Goal: Information Seeking & Learning: Learn about a topic

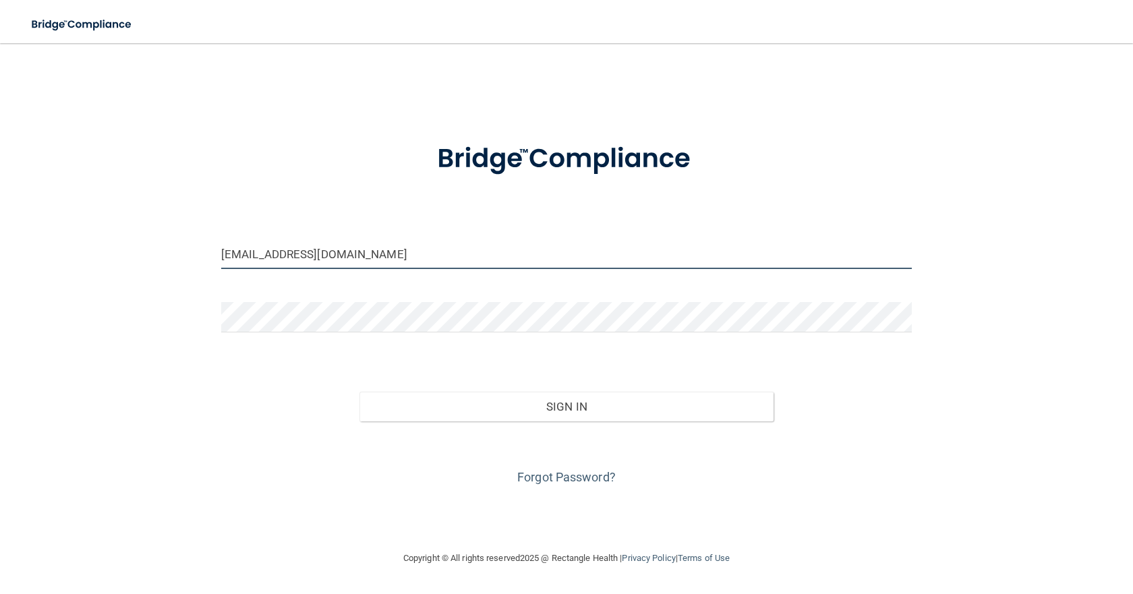
drag, startPoint x: 329, startPoint y: 257, endPoint x: 136, endPoint y: 242, distance: 194.3
click at [136, 242] on div "[EMAIL_ADDRESS][DOMAIN_NAME] Invalid email/password. You don't have permission …" at bounding box center [566, 297] width 1079 height 480
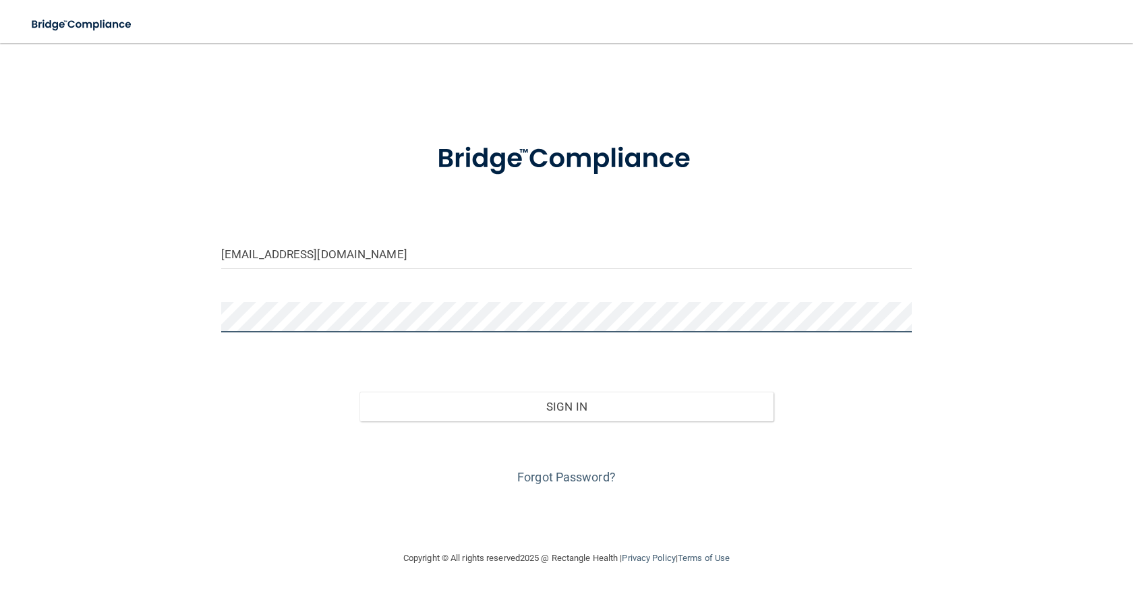
click at [119, 327] on div "[EMAIL_ADDRESS][DOMAIN_NAME] Invalid email/password. You don't have permission …" at bounding box center [566, 297] width 1079 height 480
click at [360, 392] on button "Sign In" at bounding box center [567, 407] width 414 height 30
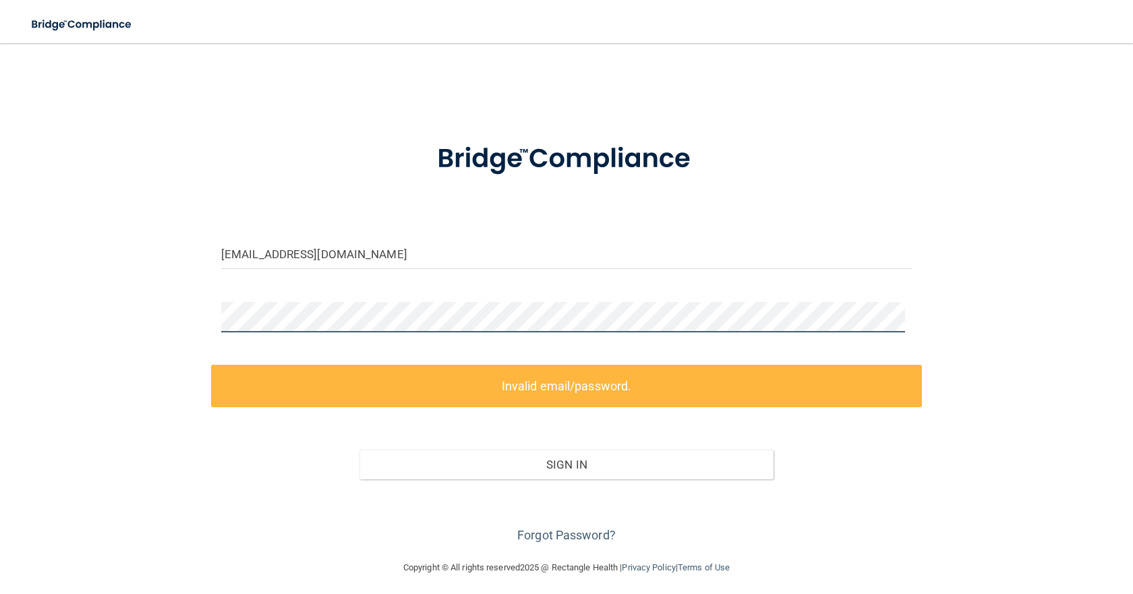
click at [167, 320] on div "[EMAIL_ADDRESS][DOMAIN_NAME] Invalid email/password. You don't have permission …" at bounding box center [566, 302] width 1079 height 490
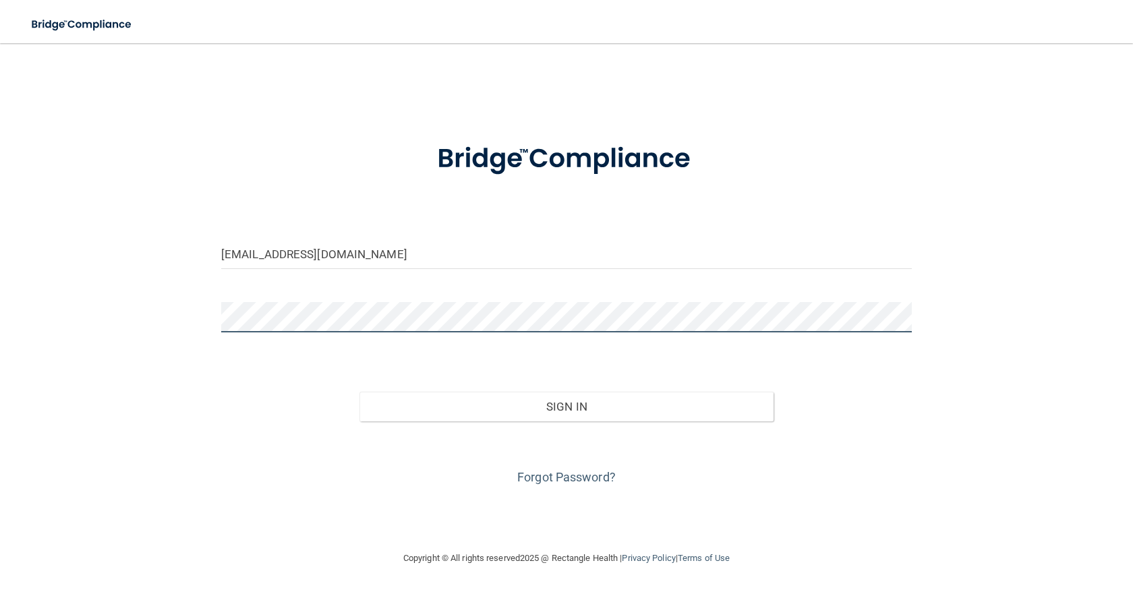
click at [360, 392] on button "Sign In" at bounding box center [567, 407] width 414 height 30
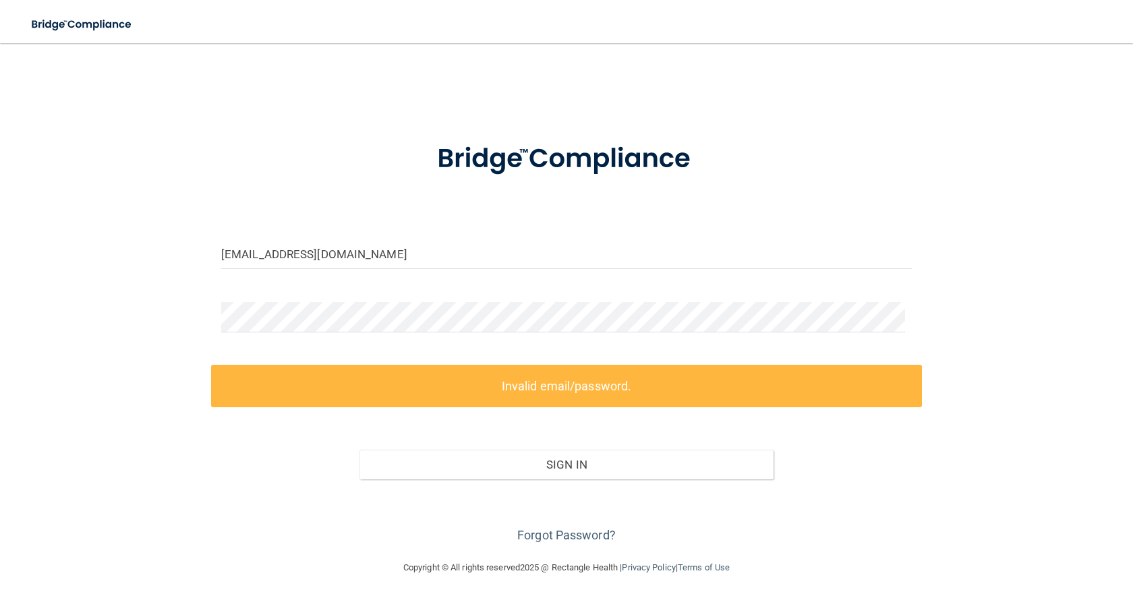
click at [316, 298] on form "[EMAIL_ADDRESS][DOMAIN_NAME] Invalid email/password. You don't have permission …" at bounding box center [566, 335] width 691 height 422
click at [299, 254] on input "[EMAIL_ADDRESS][DOMAIN_NAME]" at bounding box center [566, 254] width 691 height 30
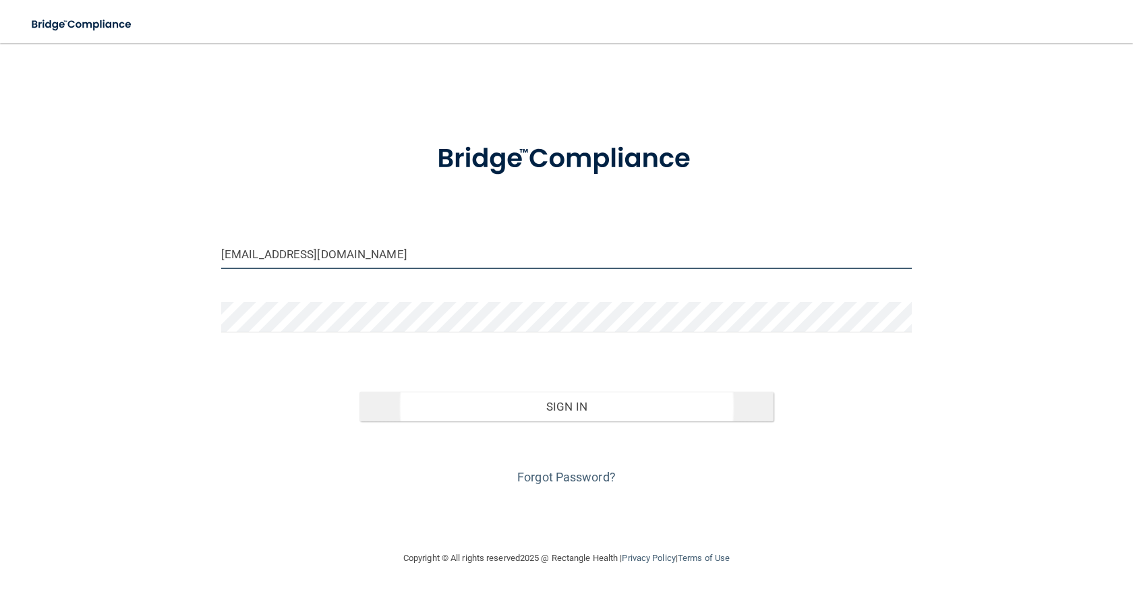
type input "[EMAIL_ADDRESS][DOMAIN_NAME]"
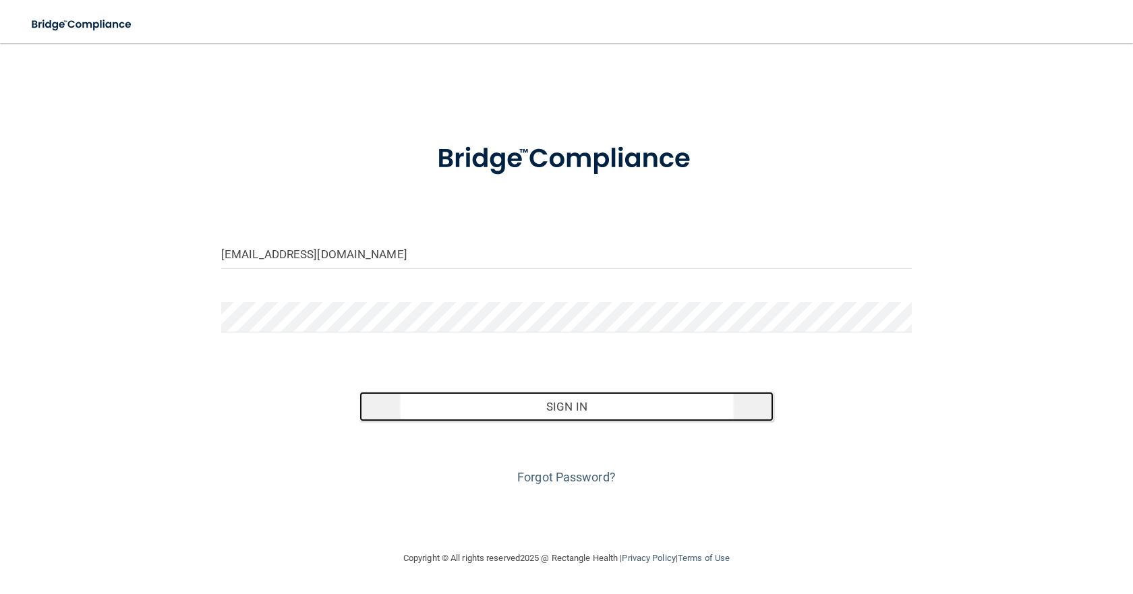
click at [569, 409] on button "Sign In" at bounding box center [567, 407] width 414 height 30
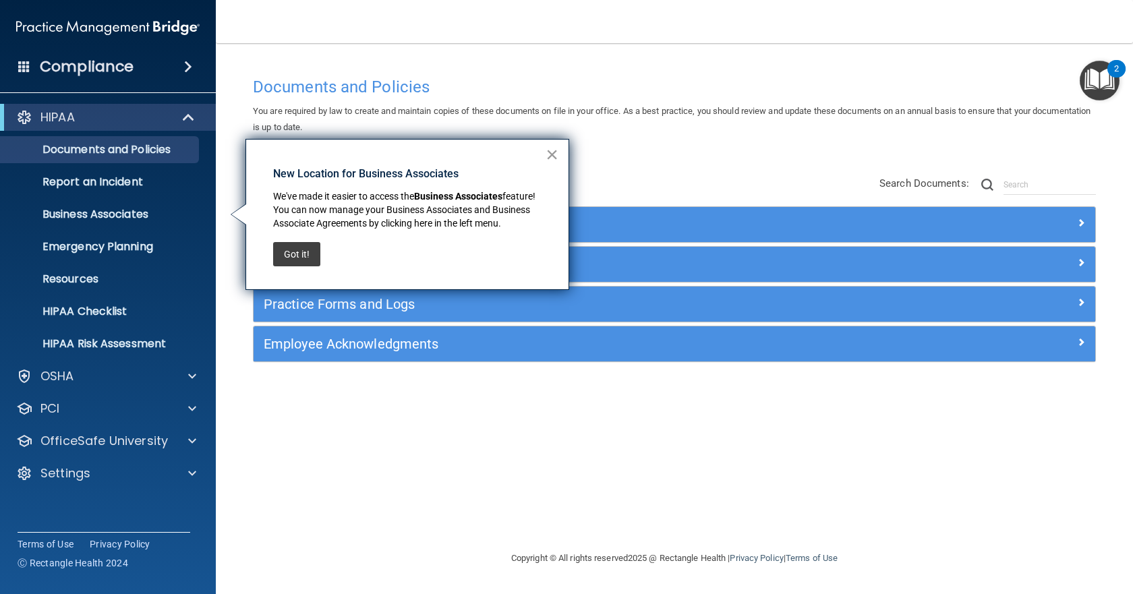
click at [558, 152] on button "×" at bounding box center [552, 155] width 13 height 22
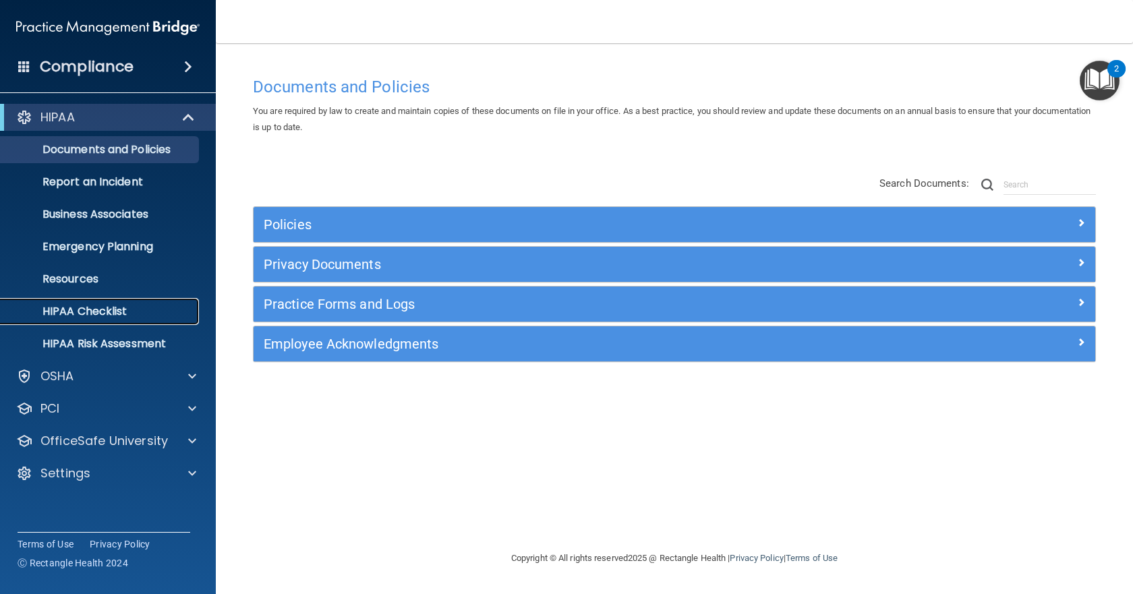
click at [115, 312] on p "HIPAA Checklist" at bounding box center [101, 311] width 184 height 13
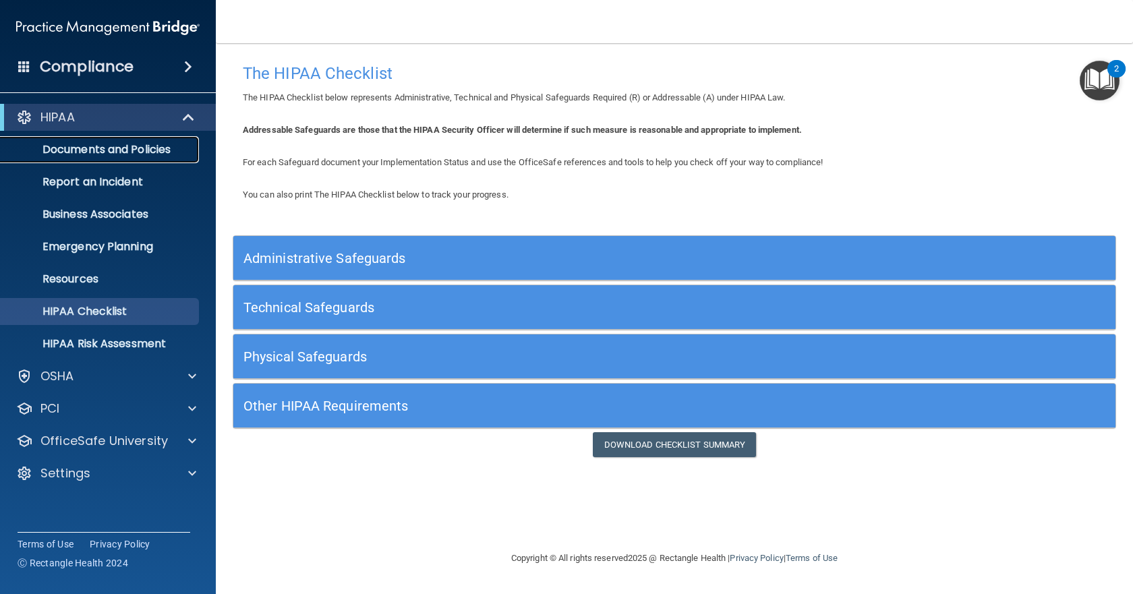
click at [131, 160] on link "Documents and Policies" at bounding box center [93, 149] width 213 height 27
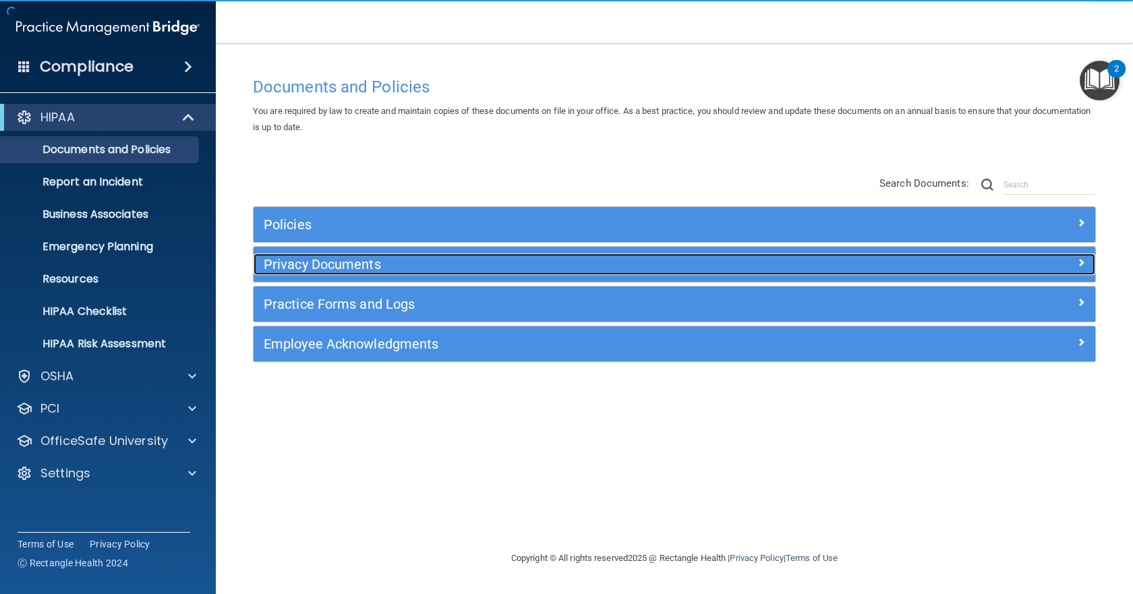
click at [340, 265] on h5 "Privacy Documents" at bounding box center [569, 264] width 611 height 15
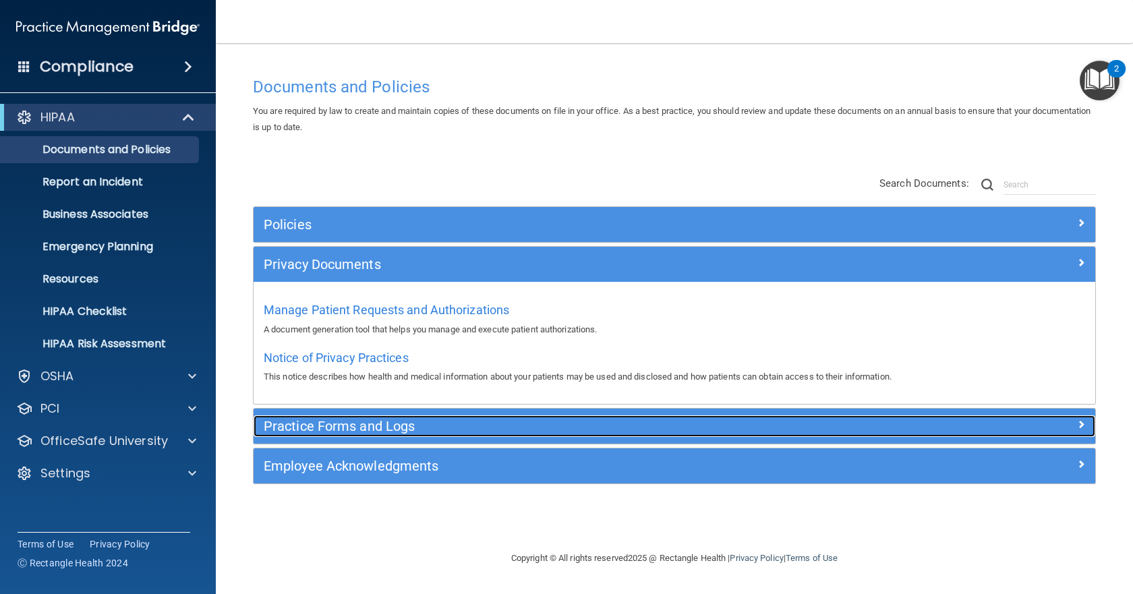
click at [337, 428] on h5 "Practice Forms and Logs" at bounding box center [569, 426] width 611 height 15
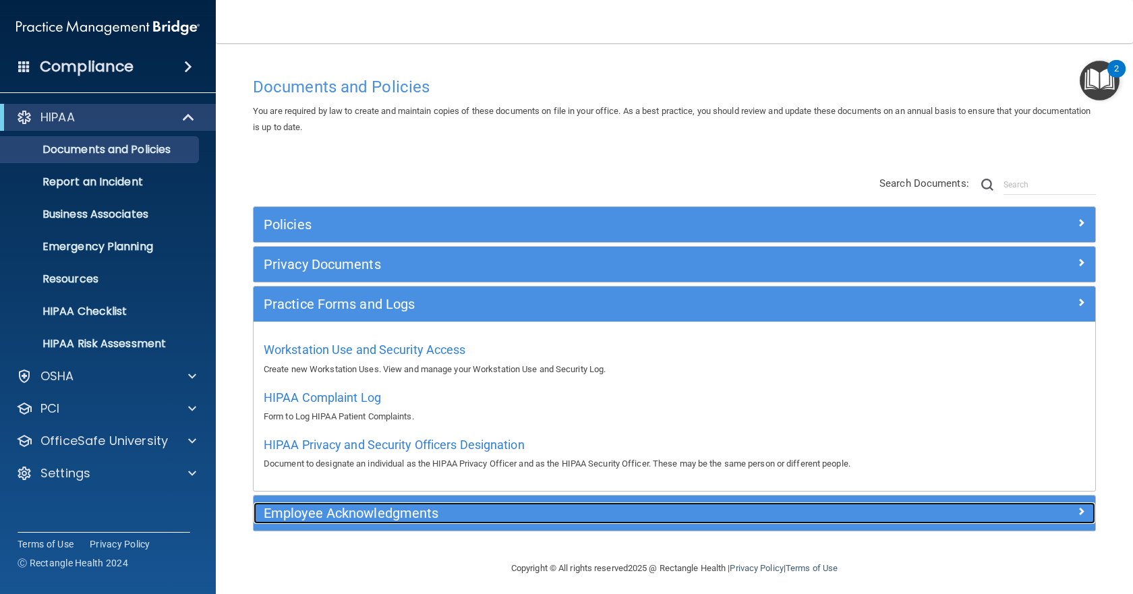
click at [384, 516] on h5 "Employee Acknowledgments" at bounding box center [569, 513] width 611 height 15
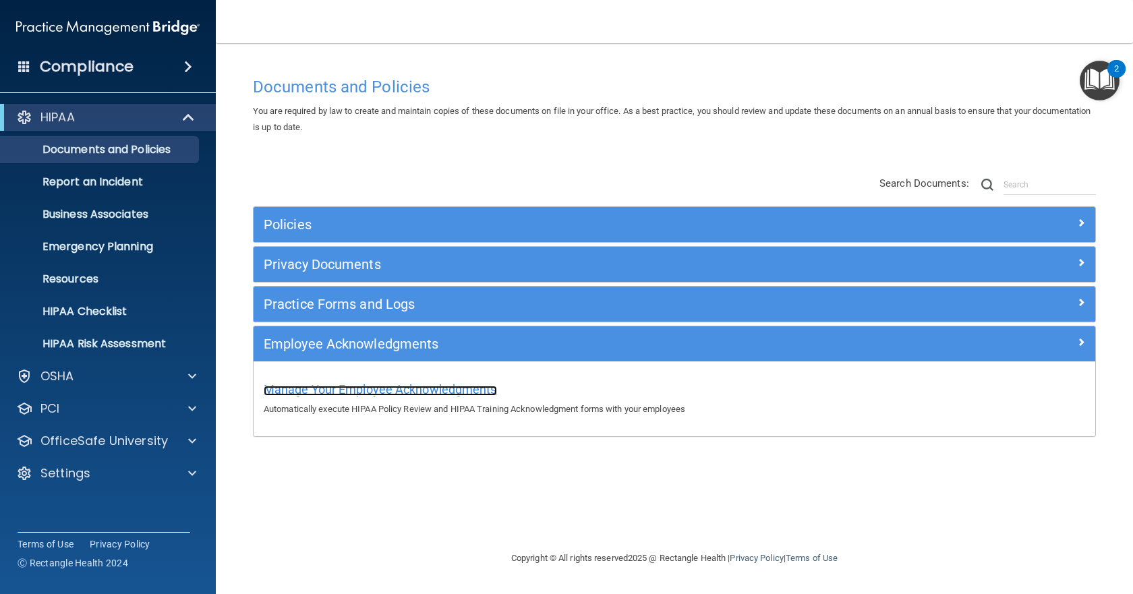
click at [360, 395] on span "Manage Your Employee Acknowledgments" at bounding box center [380, 390] width 233 height 14
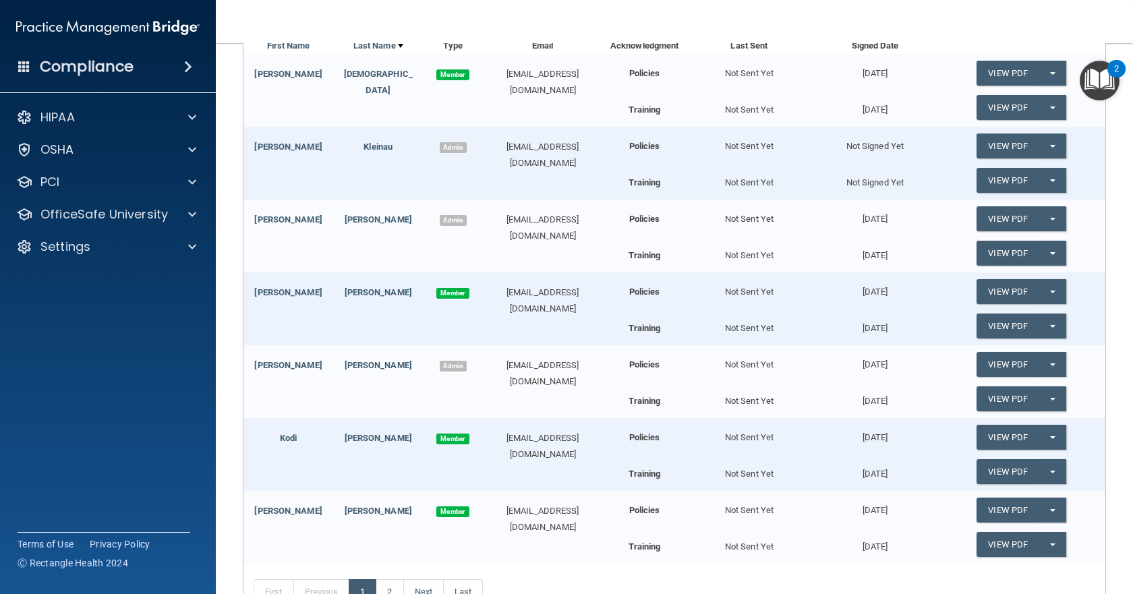
scroll to position [376, 0]
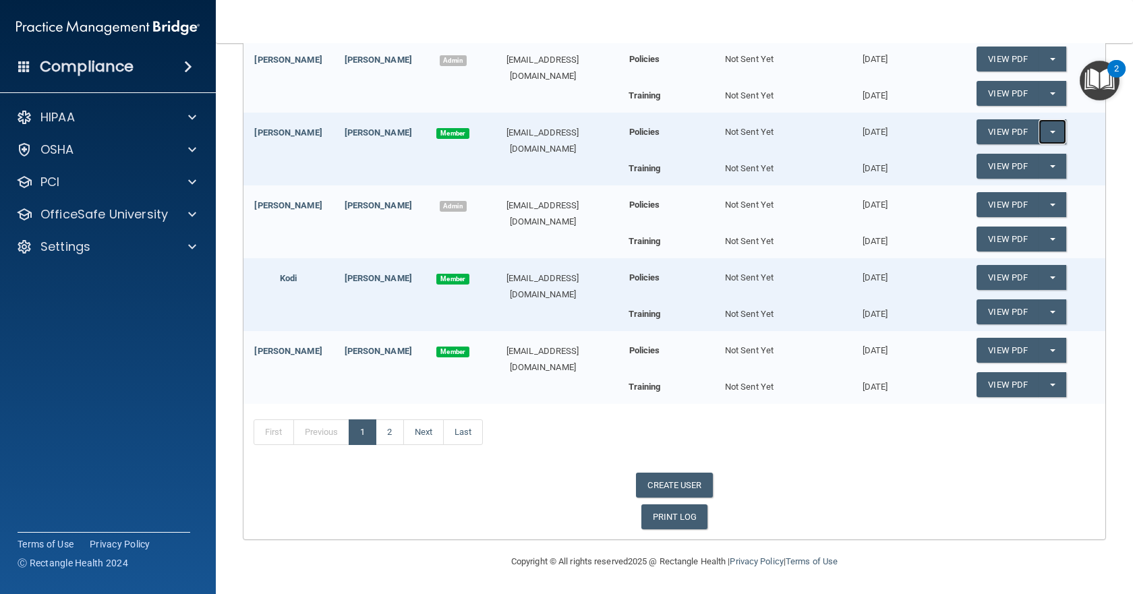
click at [1048, 134] on button "Split button!" at bounding box center [1053, 131] width 28 height 25
click at [1018, 158] on link "Update Acknowledgment" at bounding box center [1039, 159] width 124 height 20
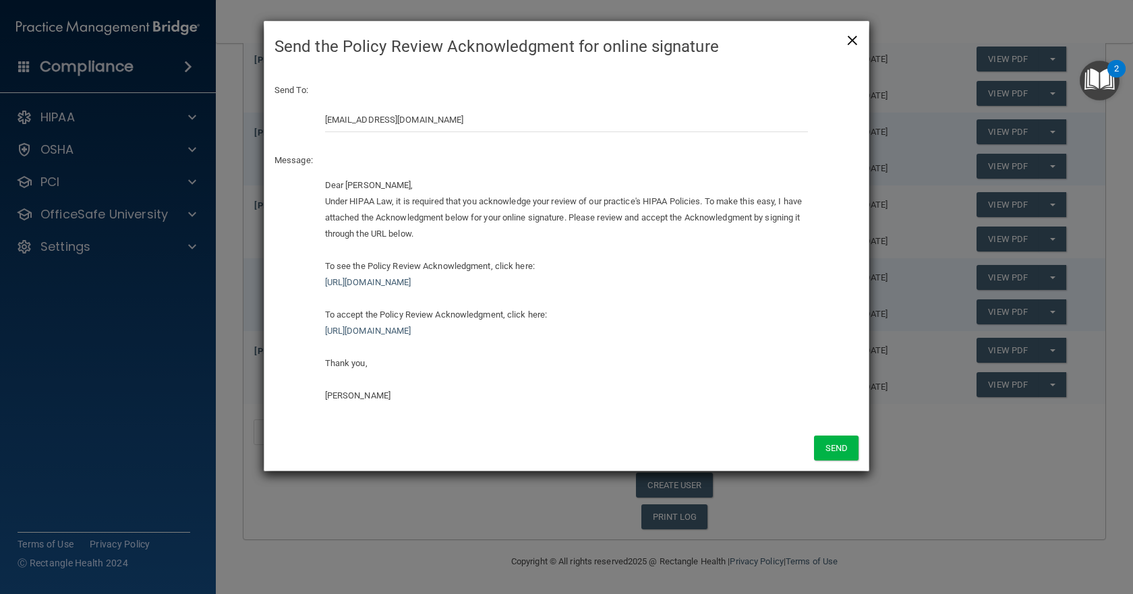
click at [858, 34] on span "×" at bounding box center [853, 38] width 12 height 27
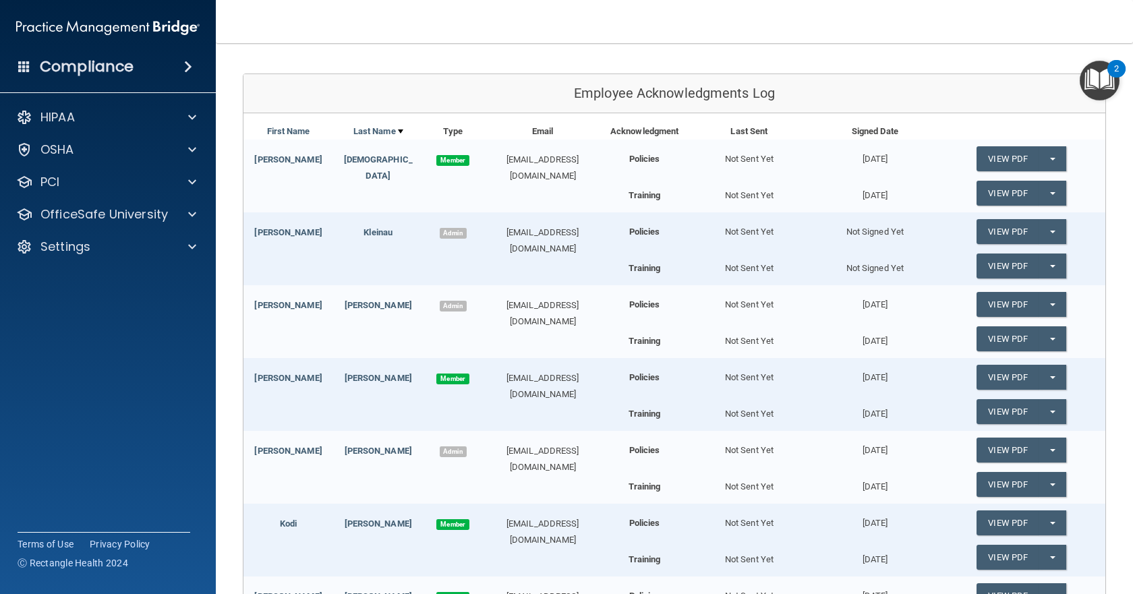
scroll to position [337, 0]
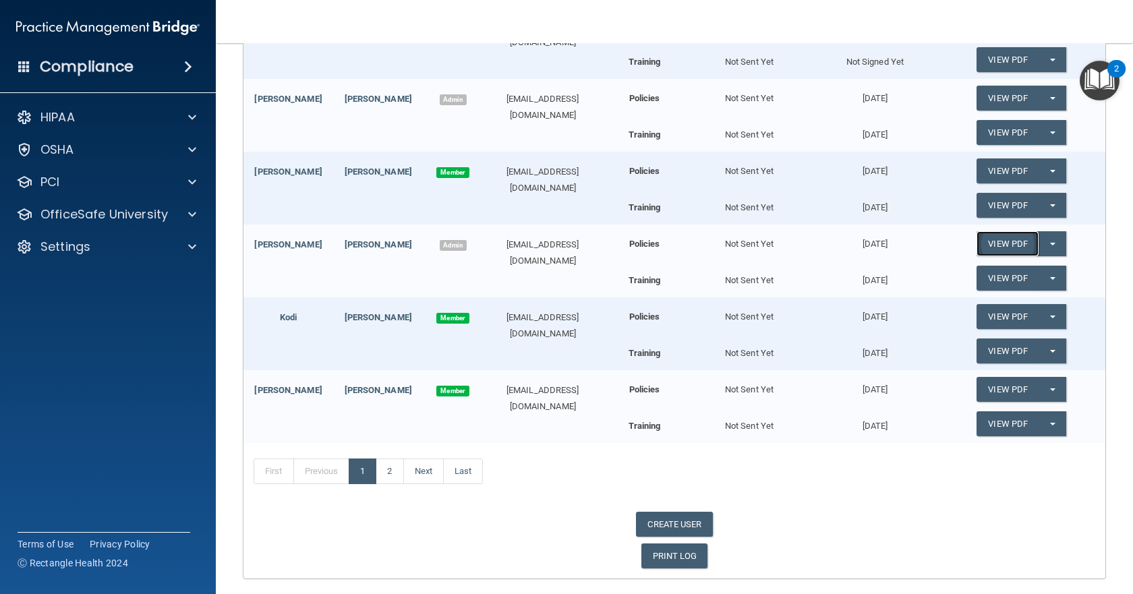
click at [1006, 246] on link "View PDF" at bounding box center [1008, 243] width 62 height 25
click at [1050, 244] on span "button" at bounding box center [1052, 244] width 5 height 3
click at [1049, 270] on link "Update Acknowledgment" at bounding box center [1039, 271] width 124 height 20
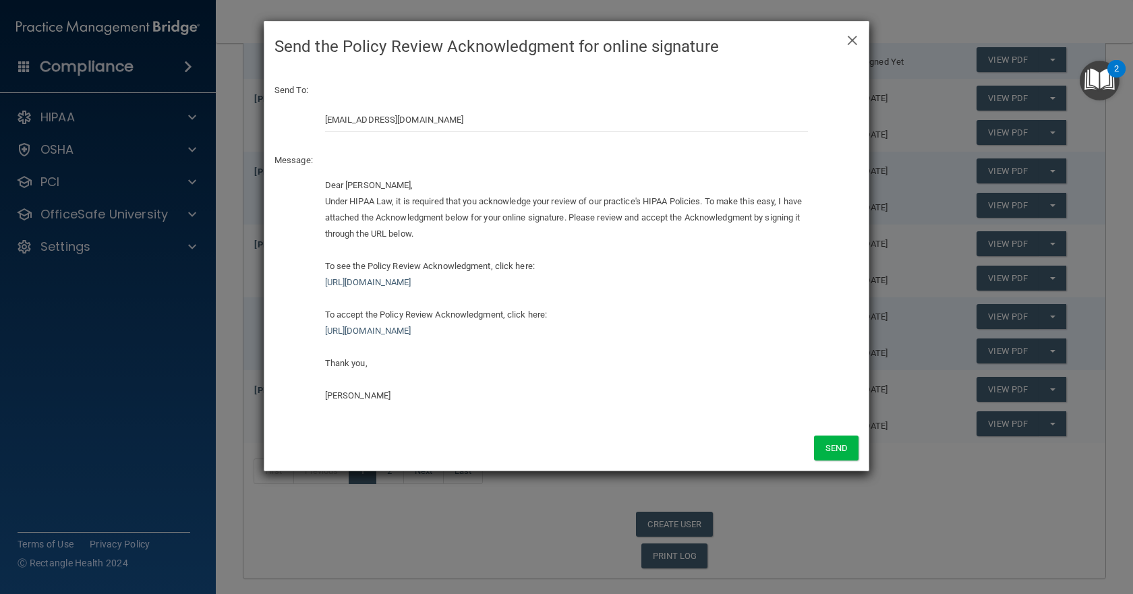
click at [858, 517] on div "× Close Send the Policy Review Acknowledgment for online signature Send To: [EM…" at bounding box center [566, 297] width 1133 height 594
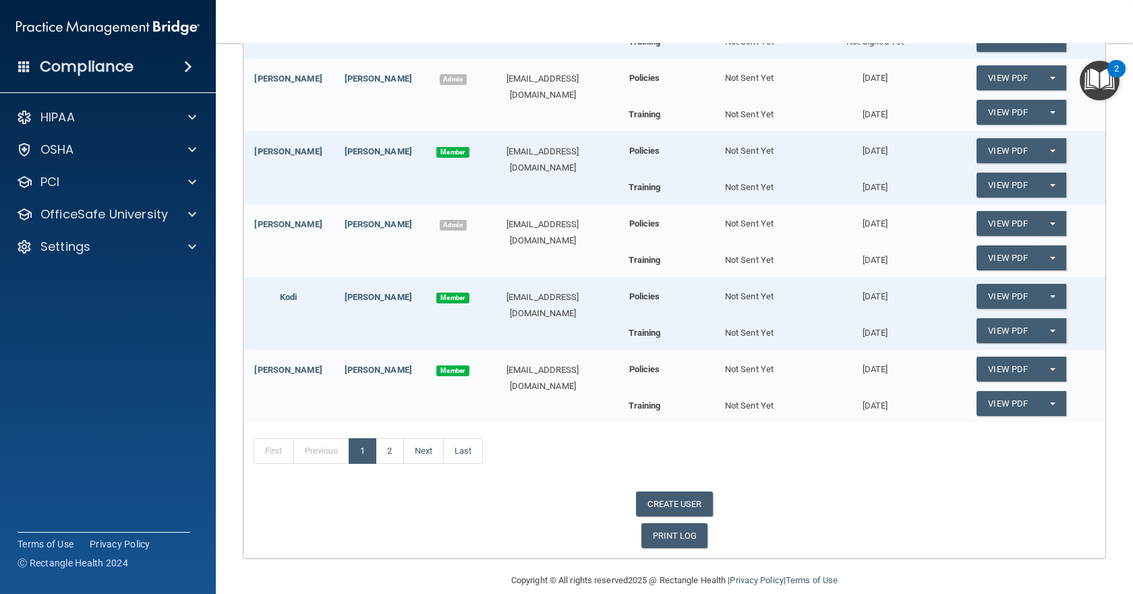
scroll to position [376, 0]
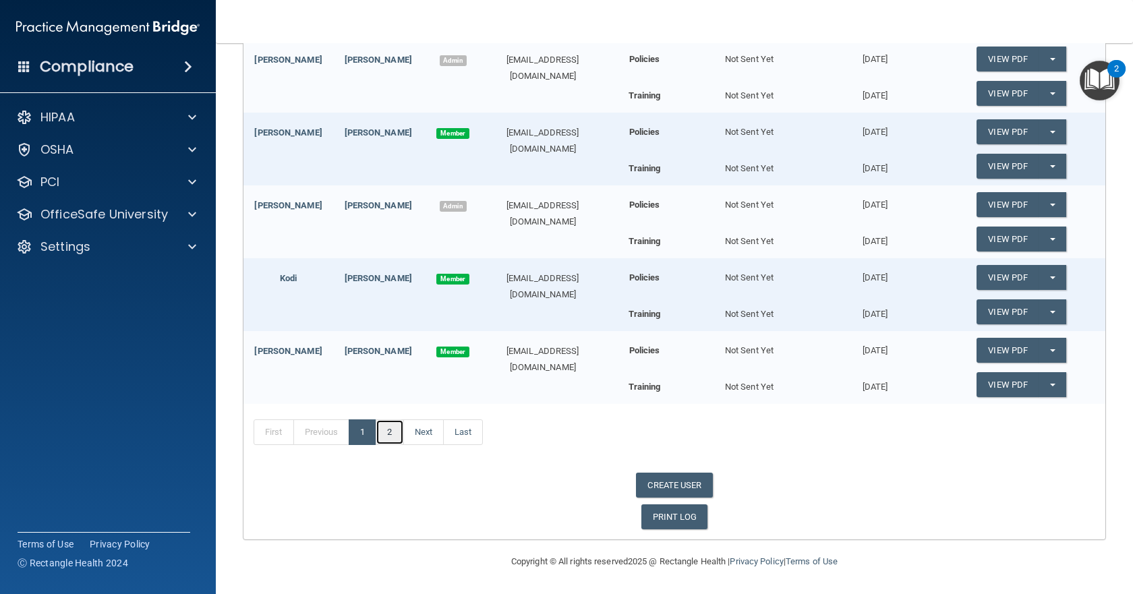
click at [391, 437] on link "2" at bounding box center [390, 433] width 28 height 26
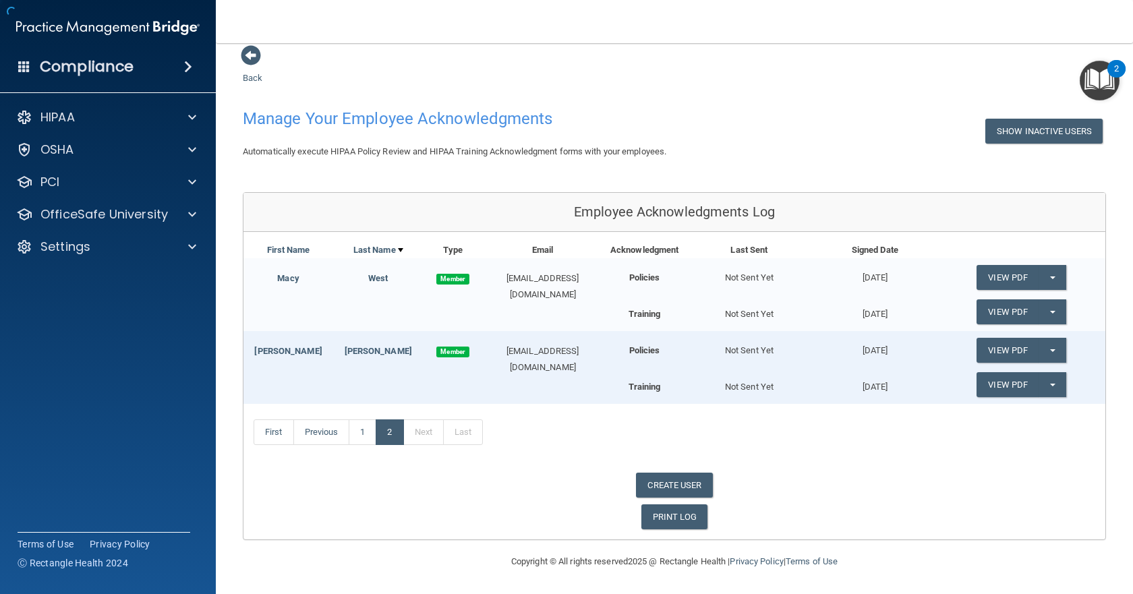
scroll to position [12, 0]
click at [190, 182] on span at bounding box center [192, 182] width 8 height 16
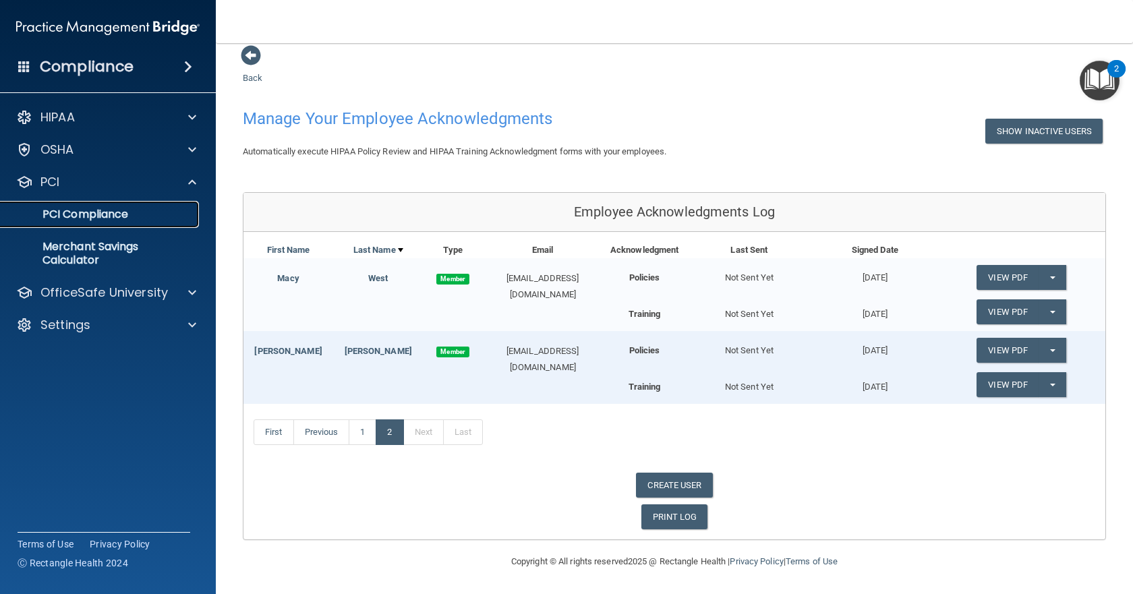
click at [113, 213] on p "PCI Compliance" at bounding box center [101, 214] width 184 height 13
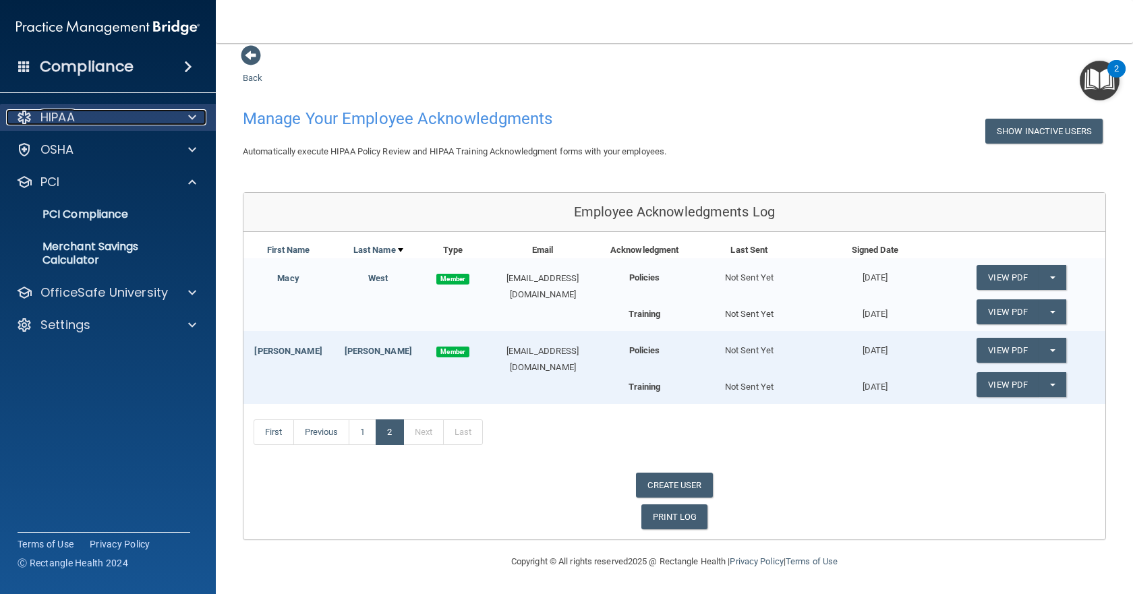
click at [190, 117] on span at bounding box center [192, 117] width 8 height 16
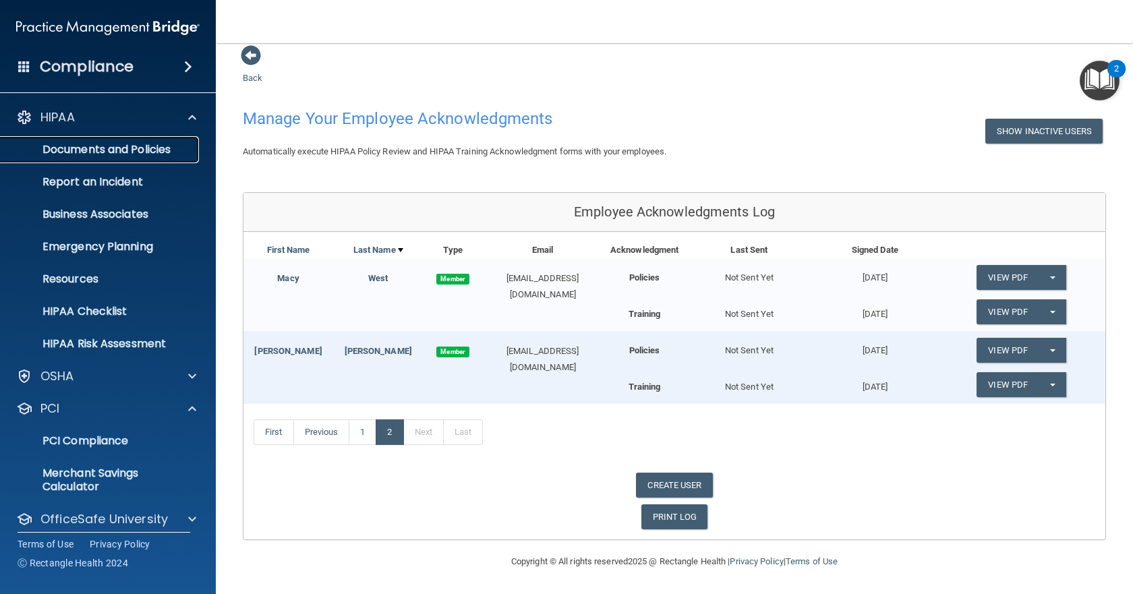
click at [161, 146] on p "Documents and Policies" at bounding box center [101, 149] width 184 height 13
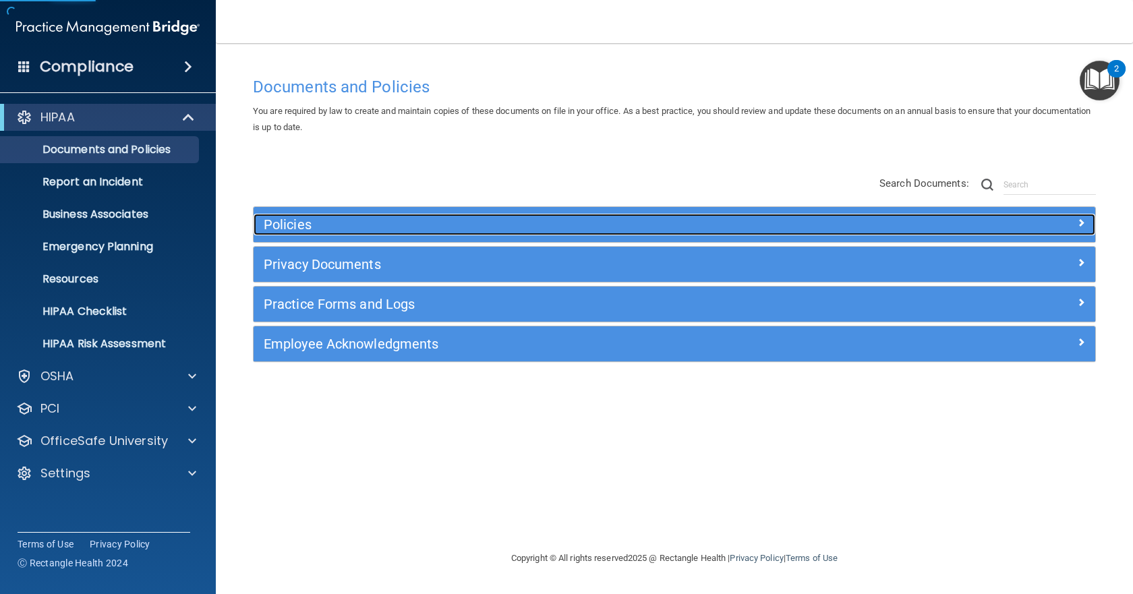
click at [300, 221] on h5 "Policies" at bounding box center [569, 224] width 611 height 15
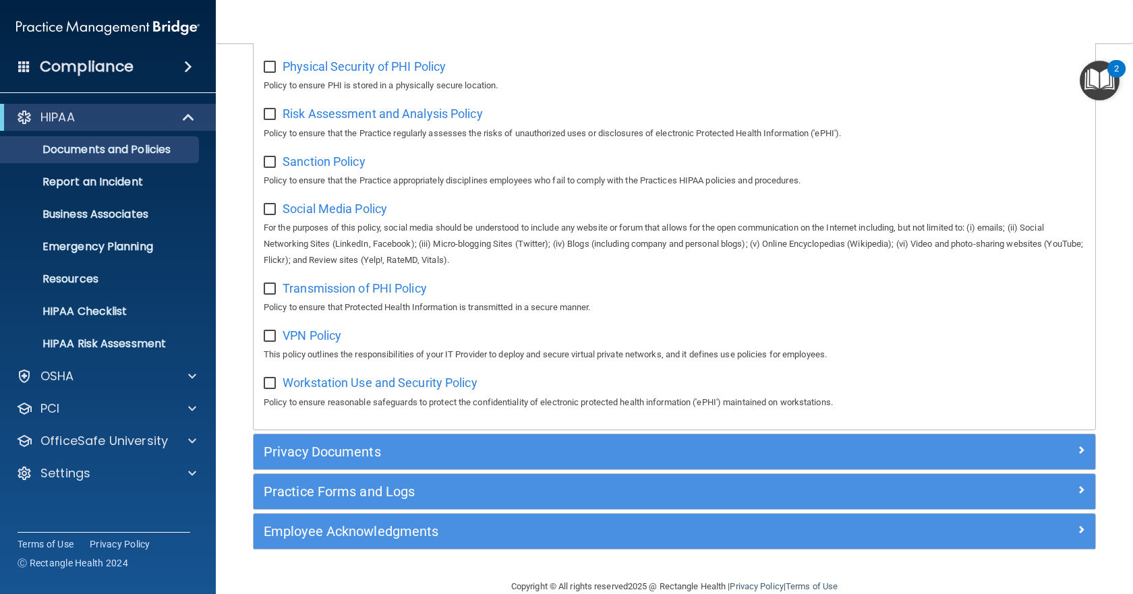
scroll to position [955, 0]
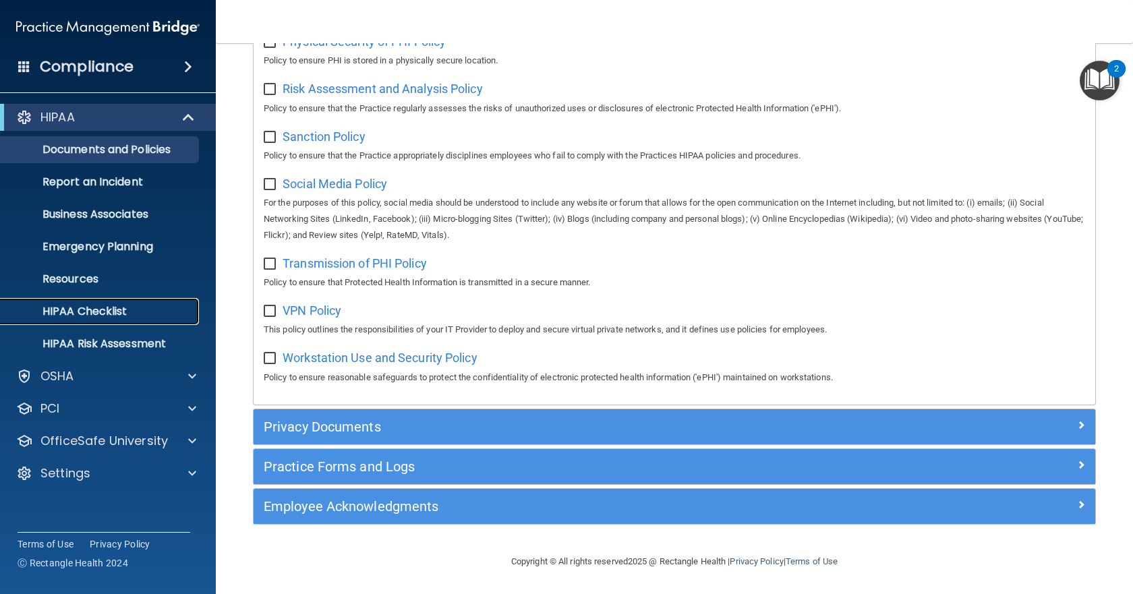
click at [90, 309] on p "HIPAA Checklist" at bounding box center [101, 311] width 184 height 13
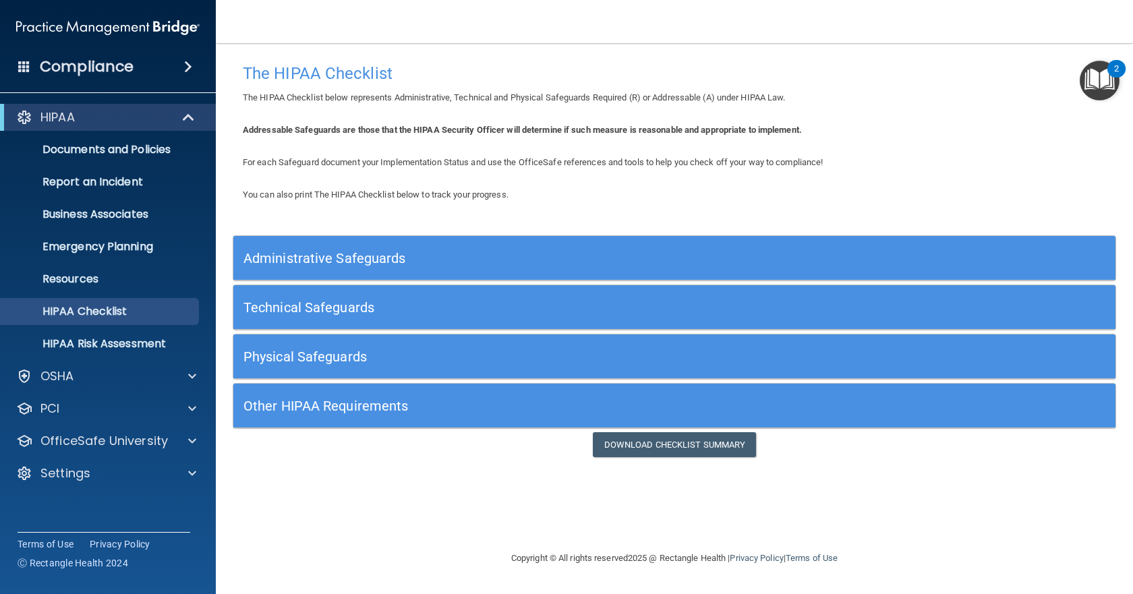
click at [377, 259] on h5 "Administrative Safeguards" at bounding box center [565, 258] width 642 height 15
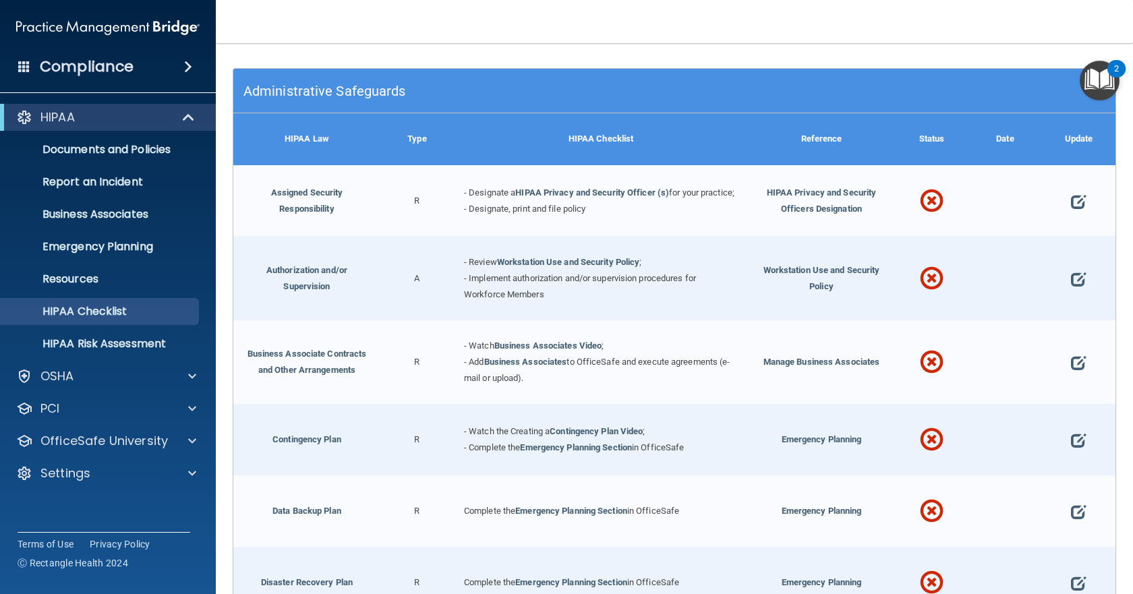
scroll to position [202, 0]
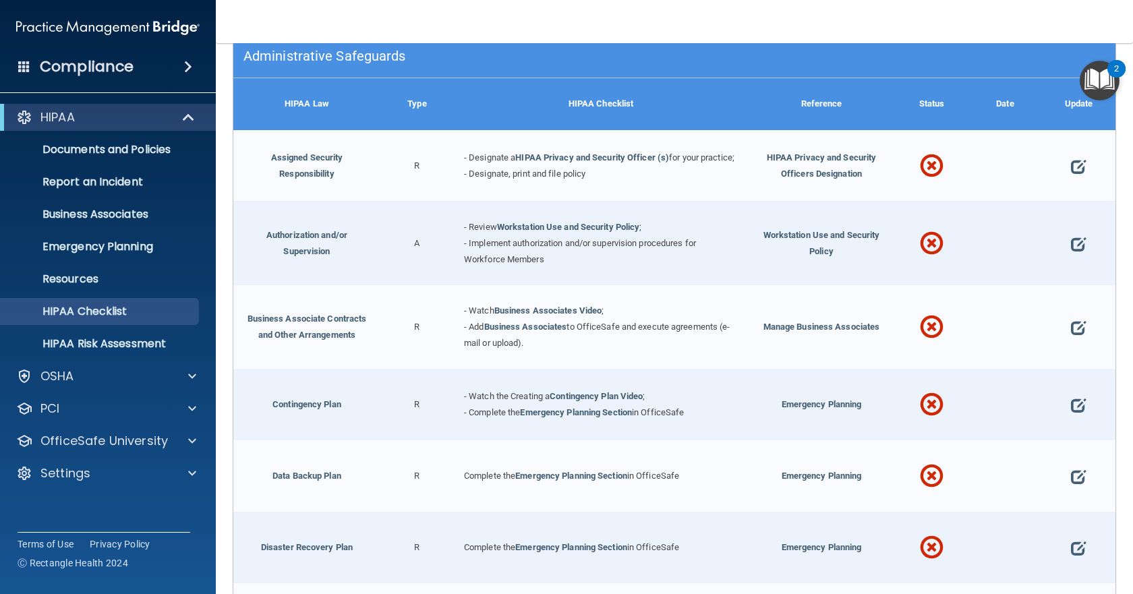
click at [927, 175] on span at bounding box center [932, 166] width 24 height 53
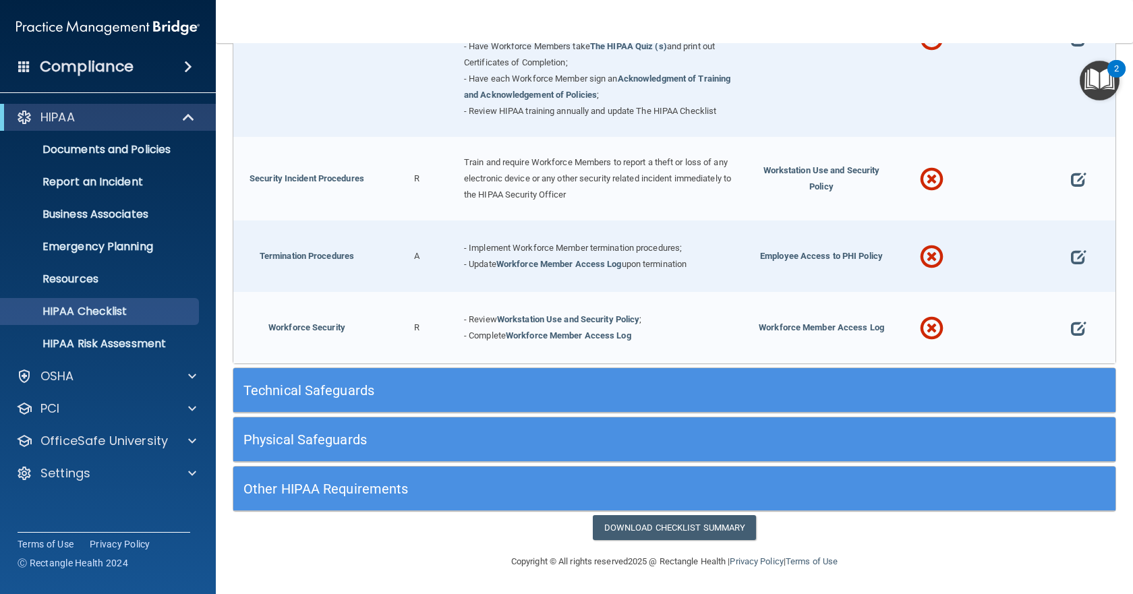
scroll to position [1231, 0]
click at [321, 390] on h5 "Technical Safeguards" at bounding box center [565, 390] width 642 height 15
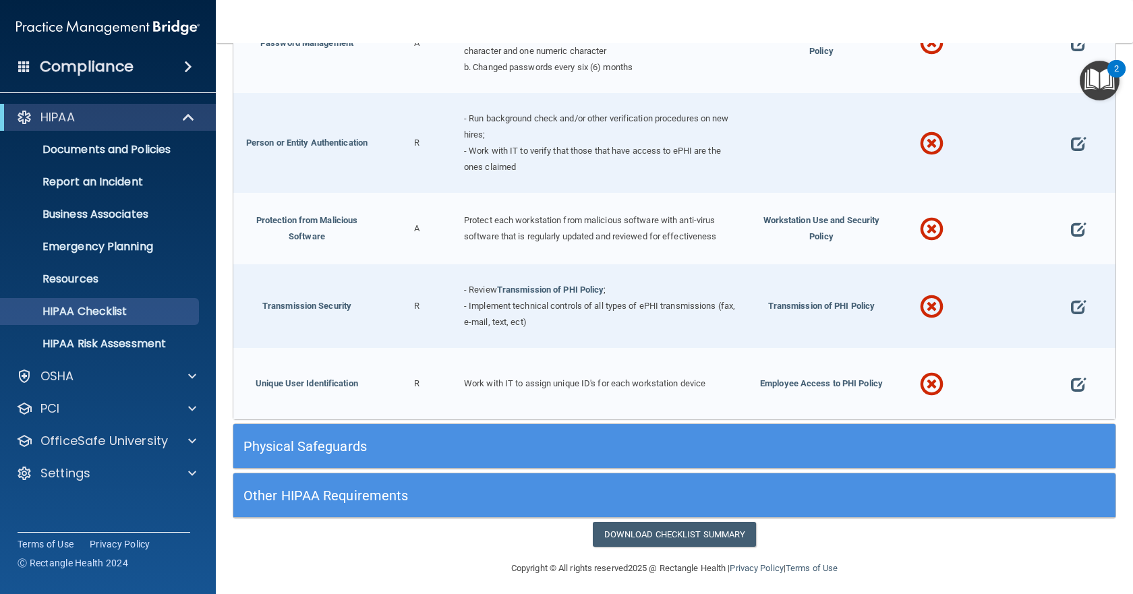
scroll to position [2326, 0]
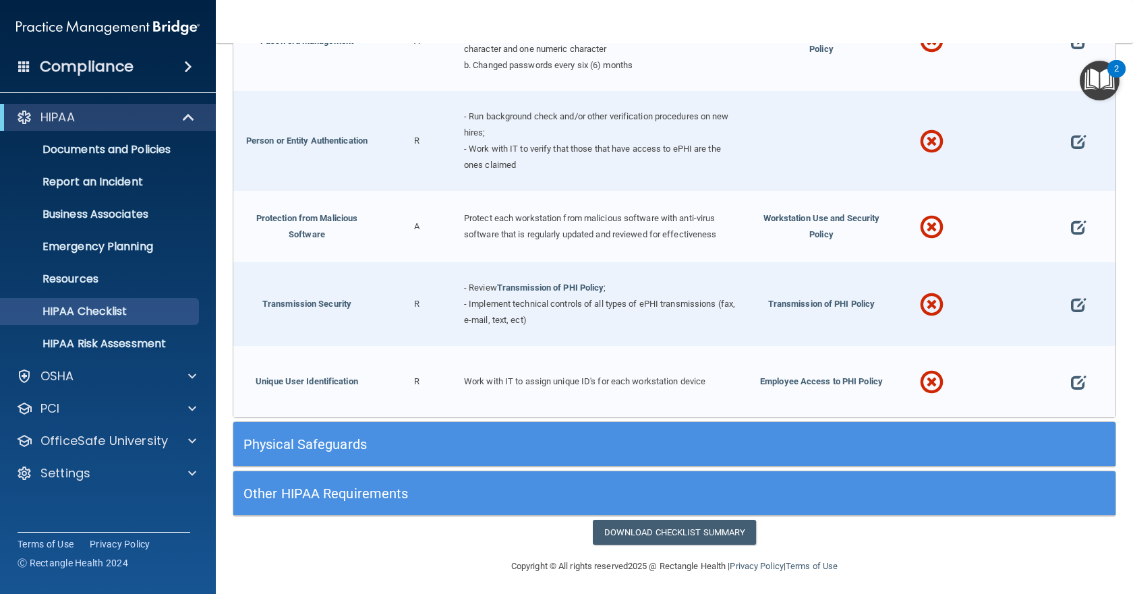
click at [297, 437] on h5 "Physical Safeguards" at bounding box center [565, 444] width 642 height 15
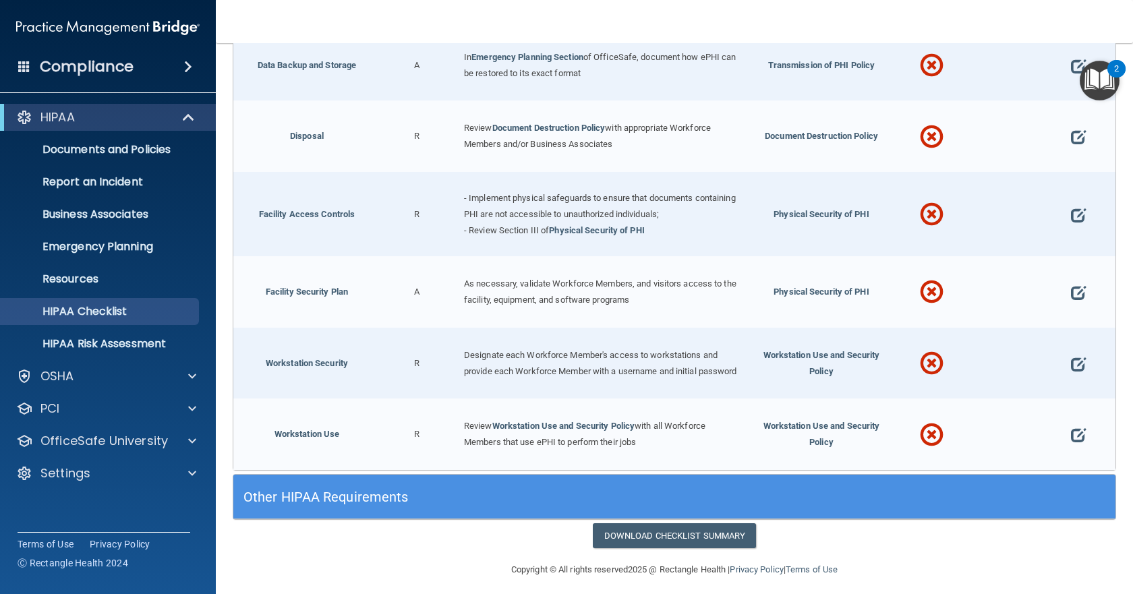
scroll to position [2898, 0]
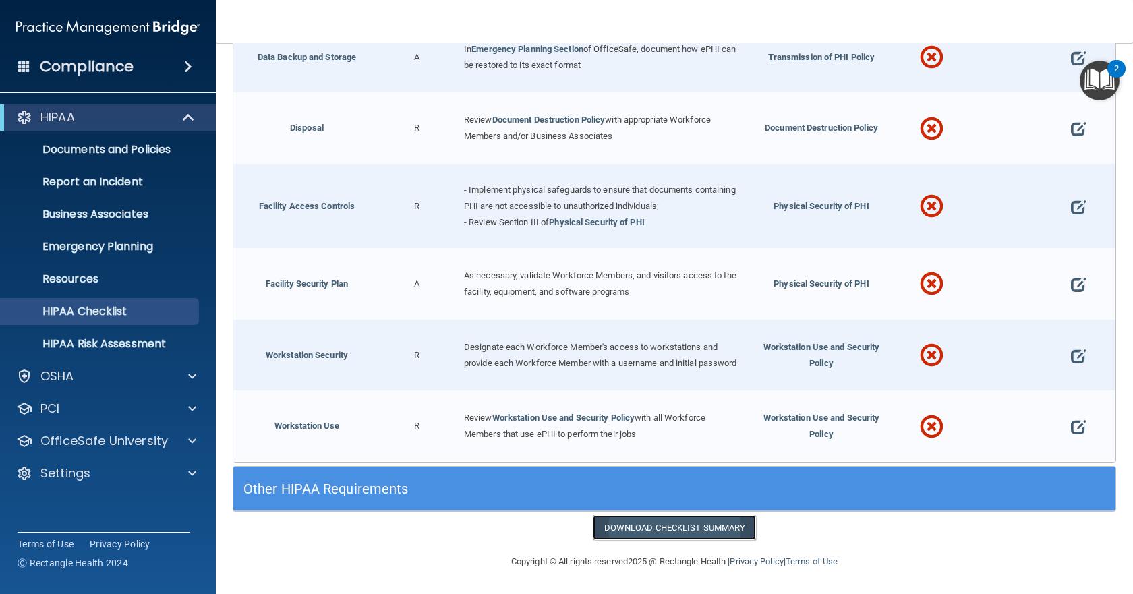
click at [675, 526] on link "Download Checklist Summary" at bounding box center [675, 527] width 164 height 25
click at [188, 379] on span at bounding box center [192, 376] width 8 height 16
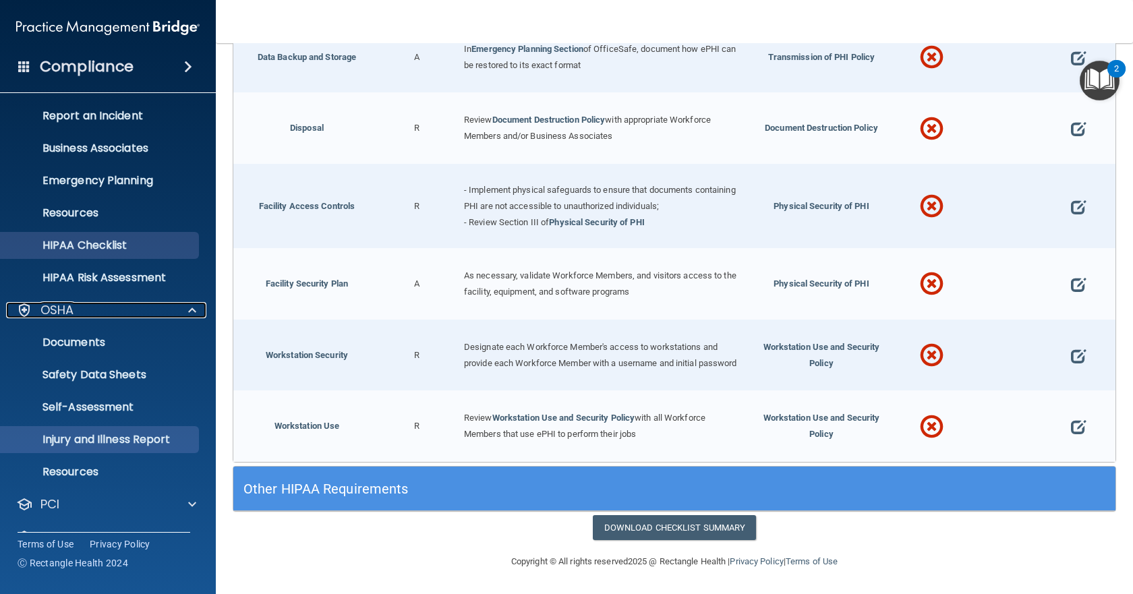
scroll to position [128, 0]
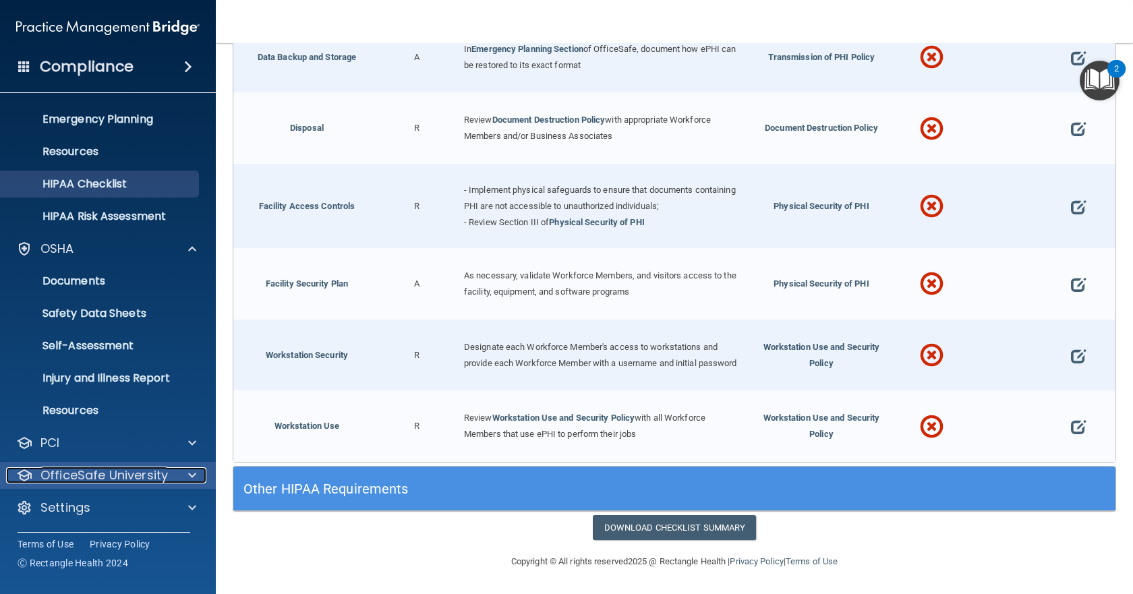
click at [193, 474] on span at bounding box center [192, 476] width 8 height 16
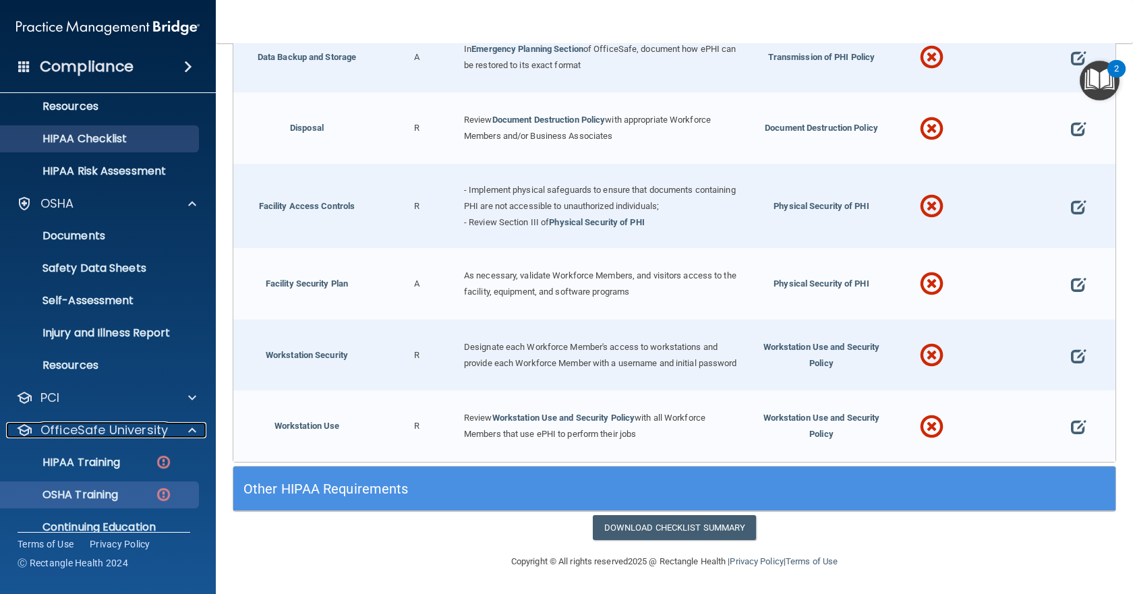
scroll to position [225, 0]
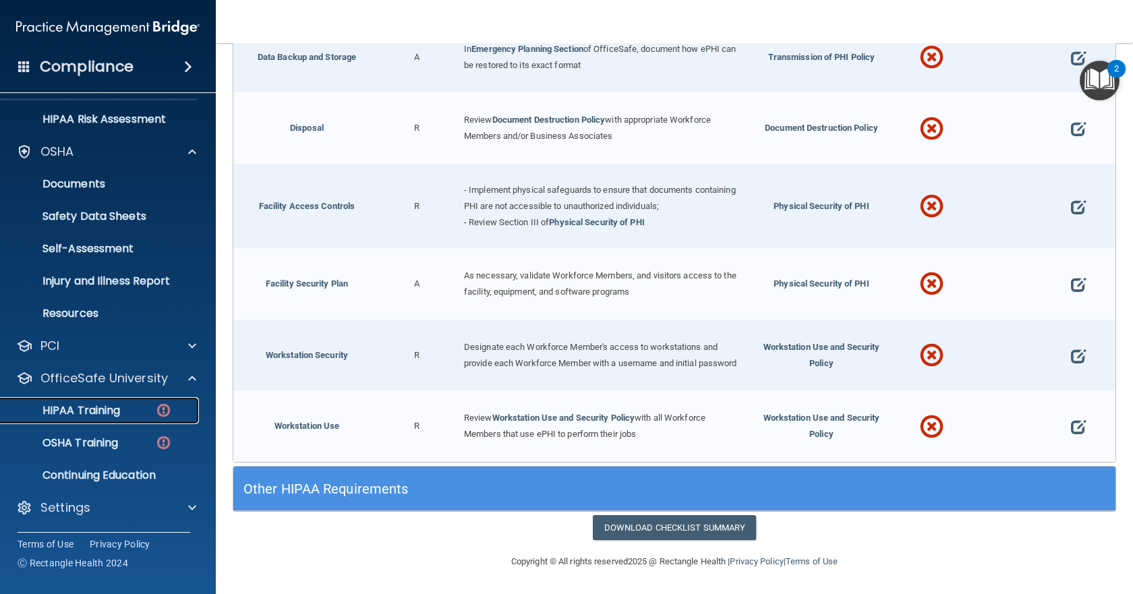
click at [94, 410] on p "HIPAA Training" at bounding box center [64, 410] width 111 height 13
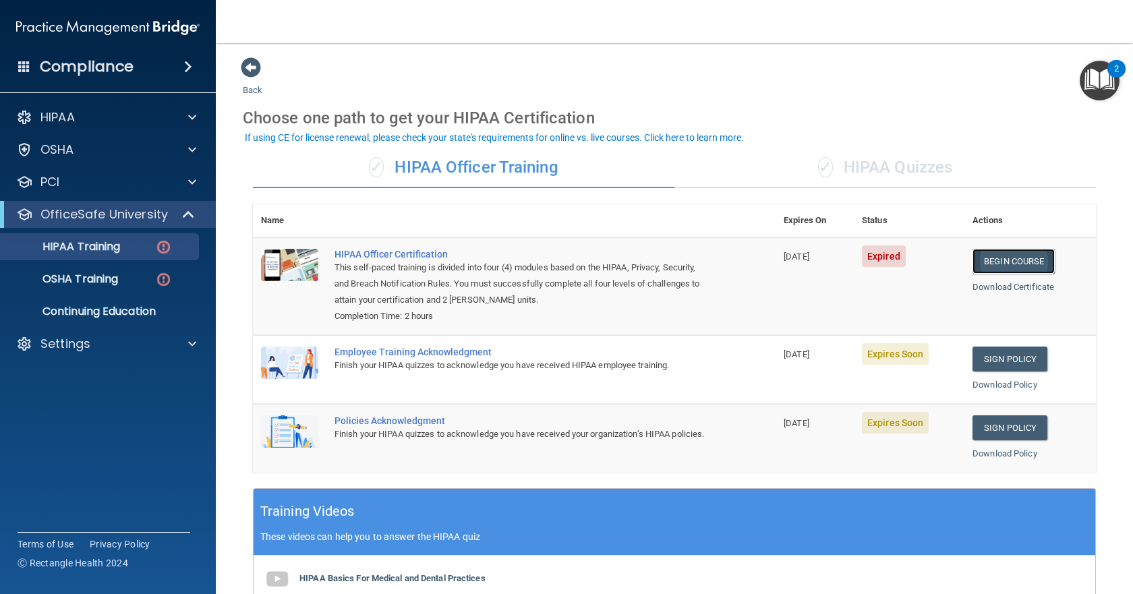
click at [1020, 261] on link "Begin Course" at bounding box center [1014, 261] width 82 height 25
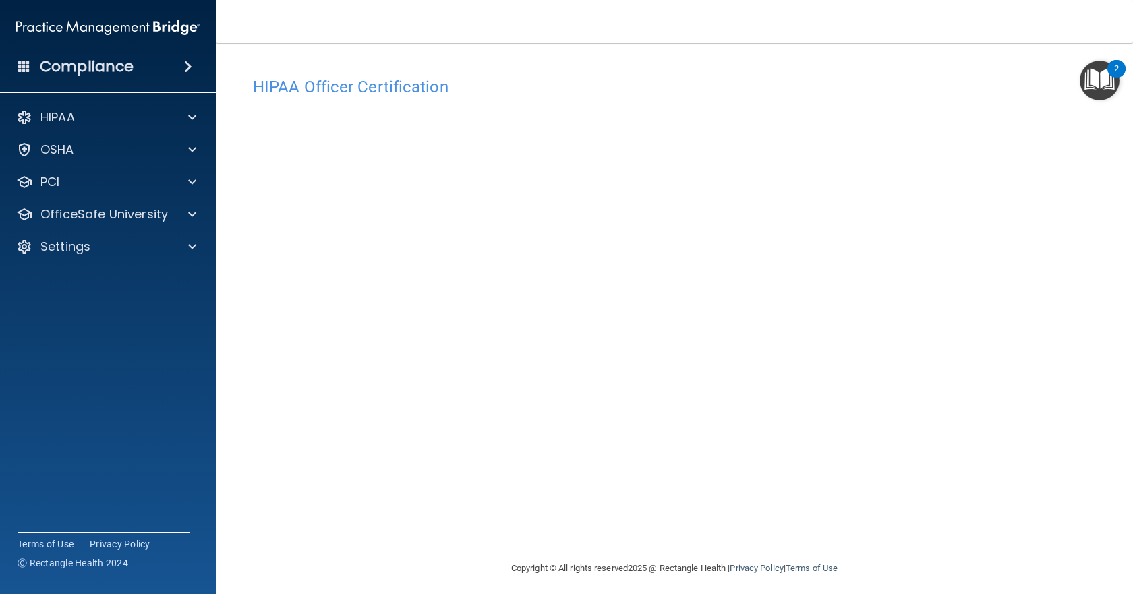
scroll to position [7, 0]
